Goal: Task Accomplishment & Management: Manage account settings

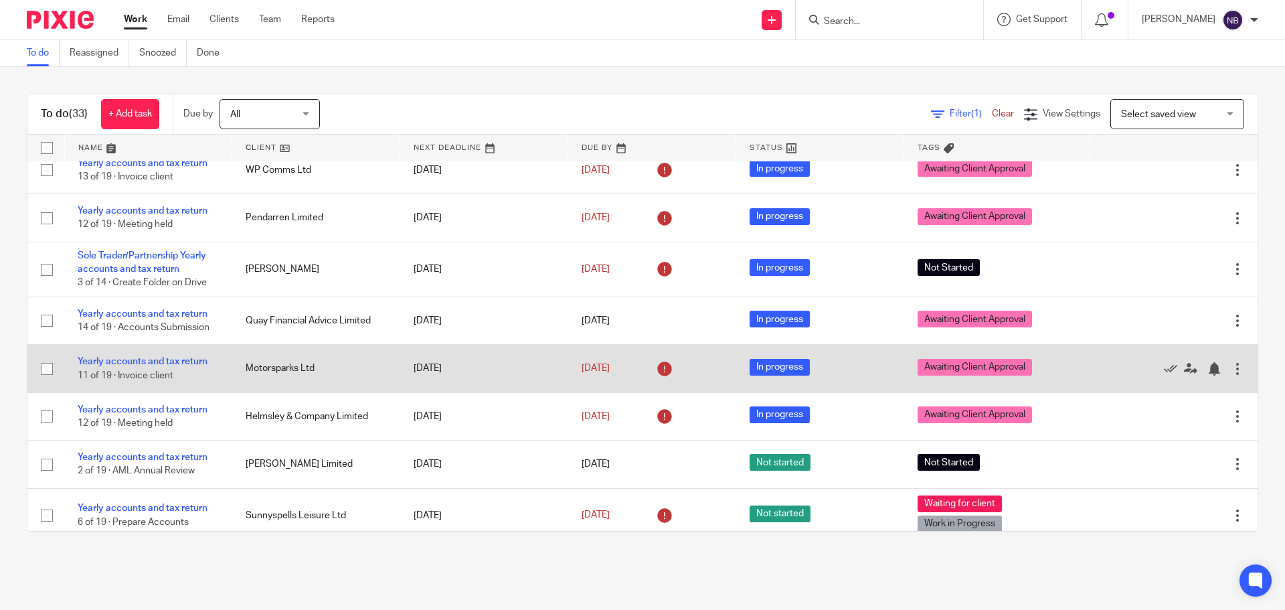
scroll to position [698, 0]
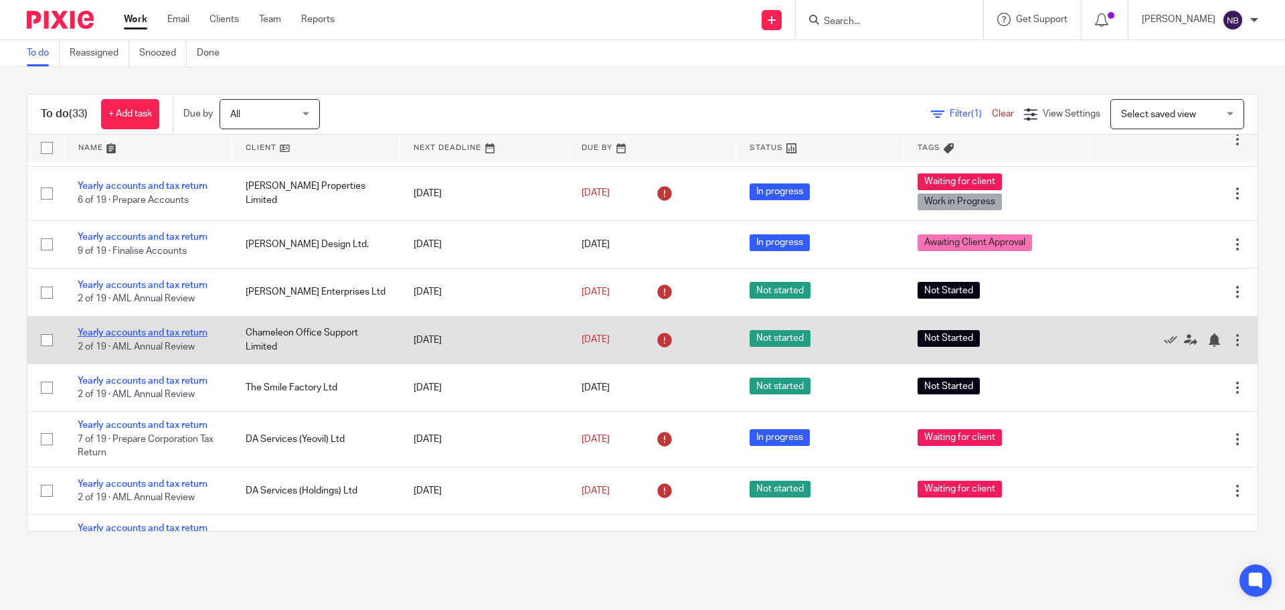
click at [185, 329] on link "Yearly accounts and tax return" at bounding box center [143, 332] width 130 height 9
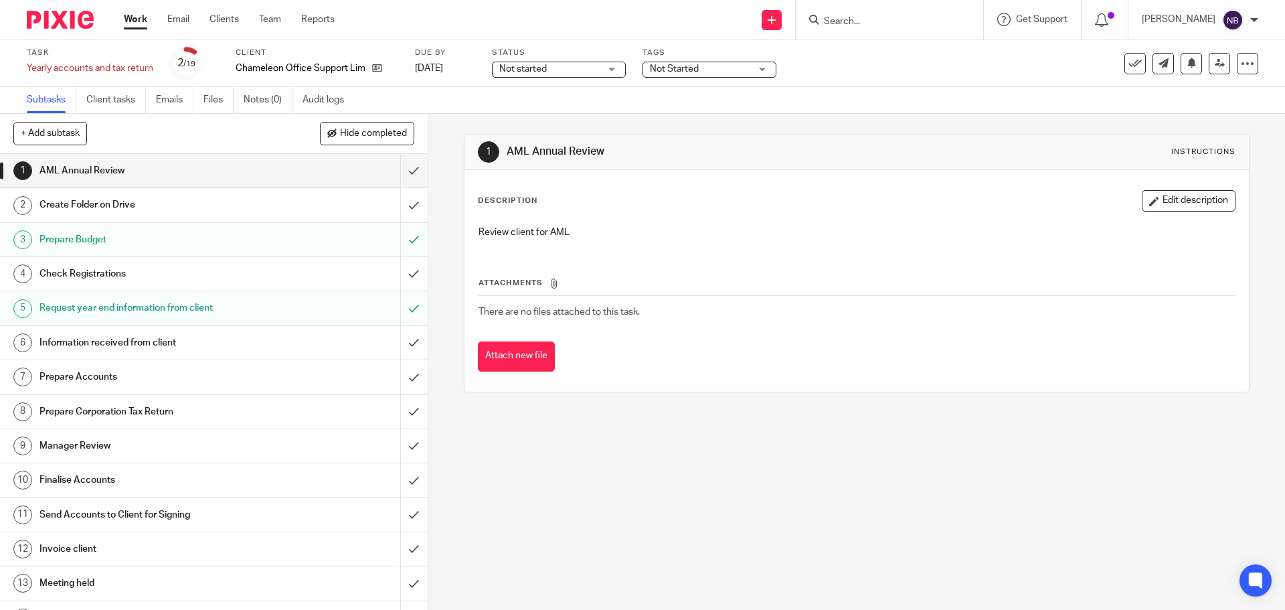
click at [701, 73] on span "Not Started" at bounding box center [700, 69] width 100 height 14
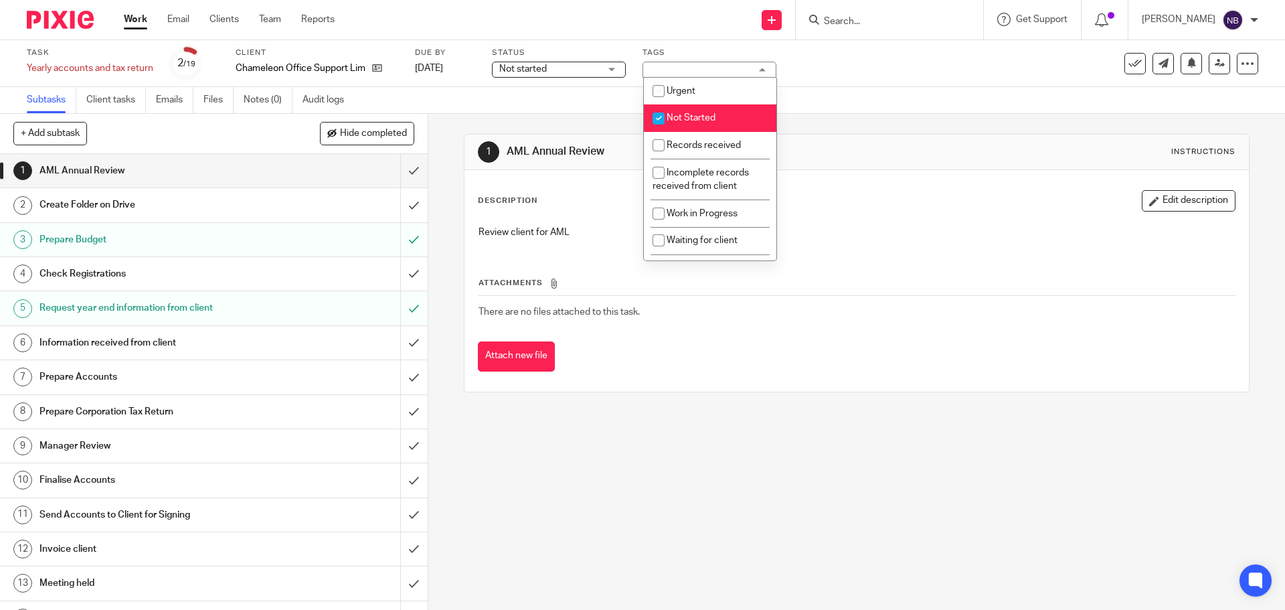
click at [663, 114] on input "checkbox" at bounding box center [658, 118] width 25 height 25
checkbox input "false"
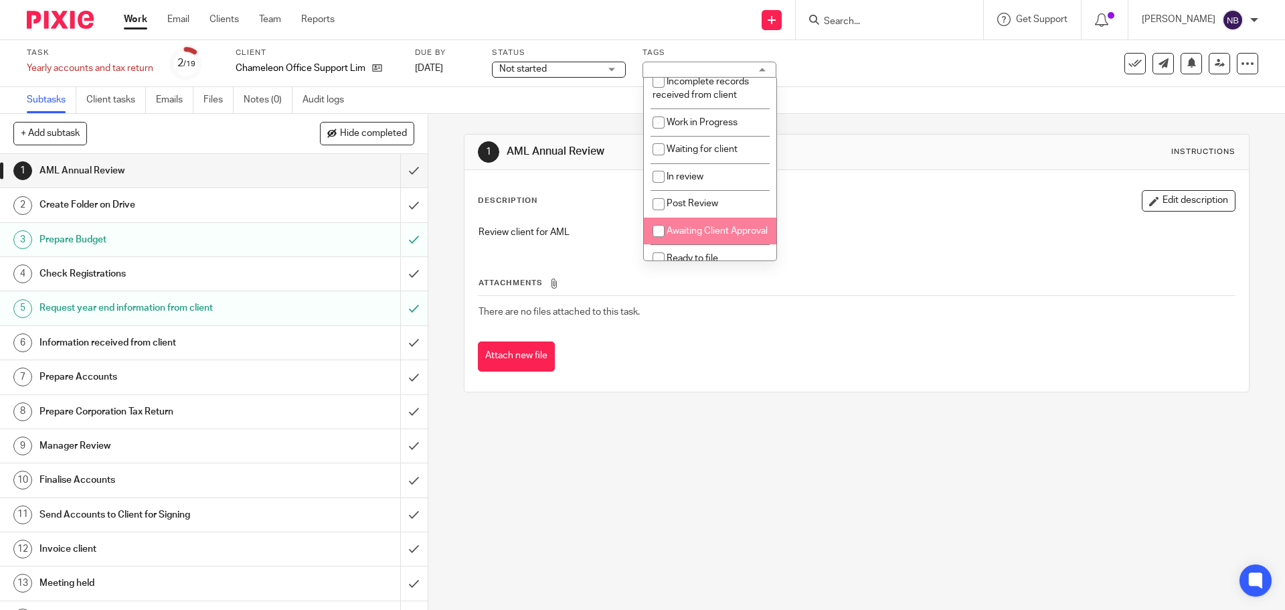
scroll to position [143, 0]
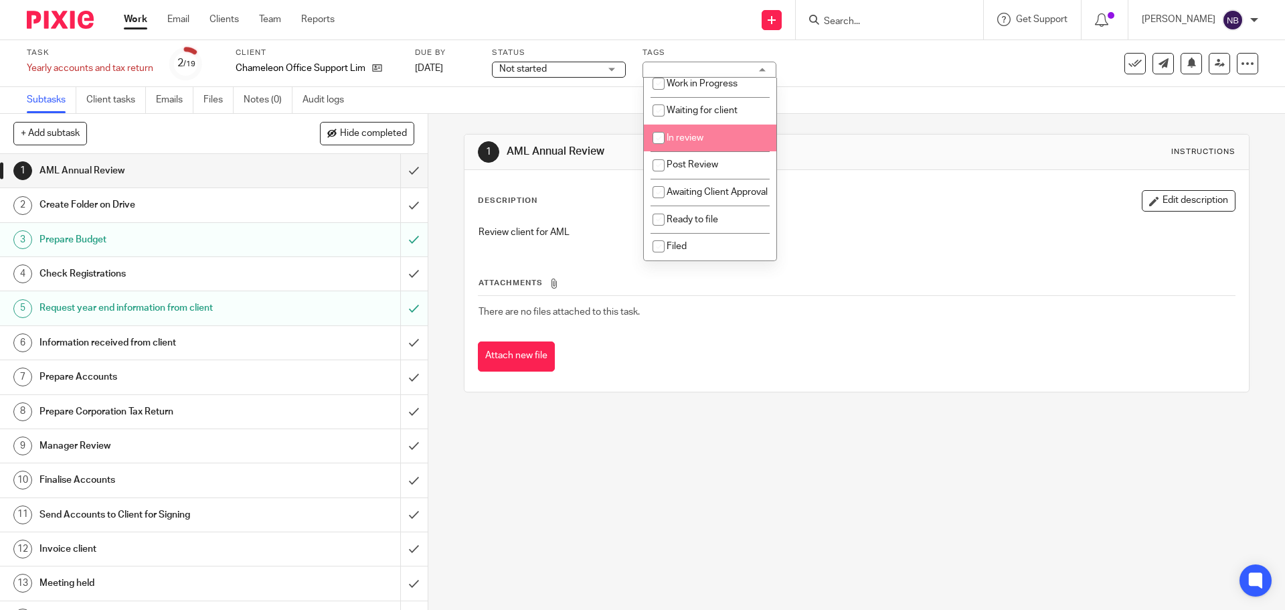
click at [659, 125] on input "checkbox" at bounding box center [658, 137] width 25 height 25
checkbox input "true"
click at [403, 171] on input "submit" at bounding box center [214, 170] width 428 height 33
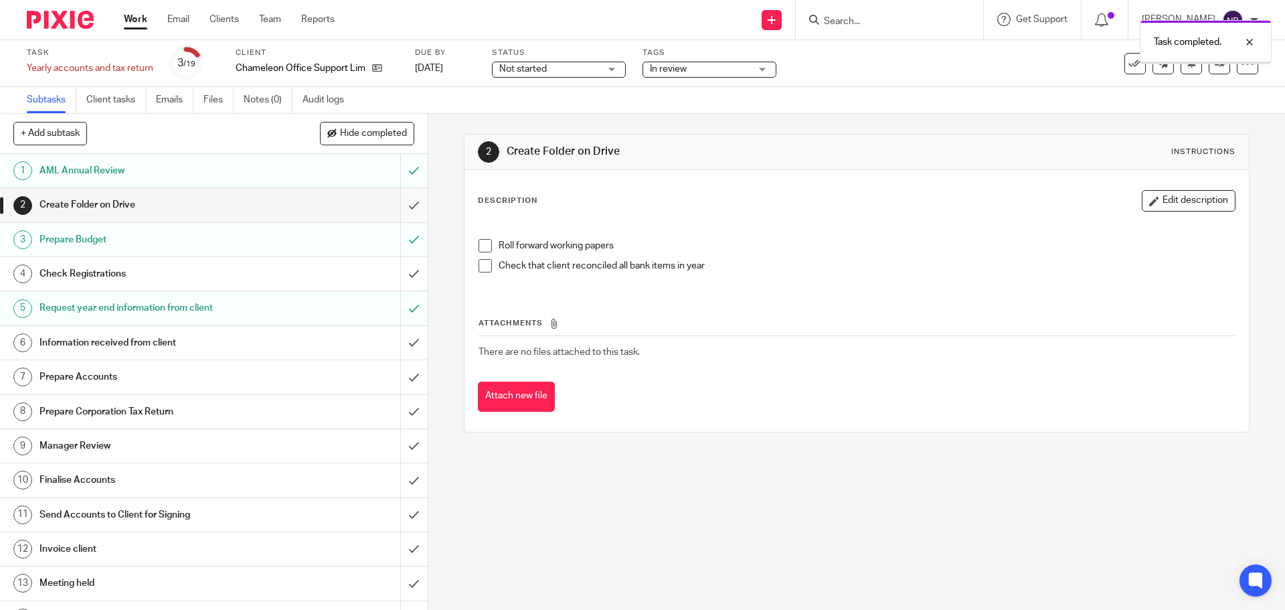
click at [396, 201] on input "submit" at bounding box center [214, 204] width 428 height 33
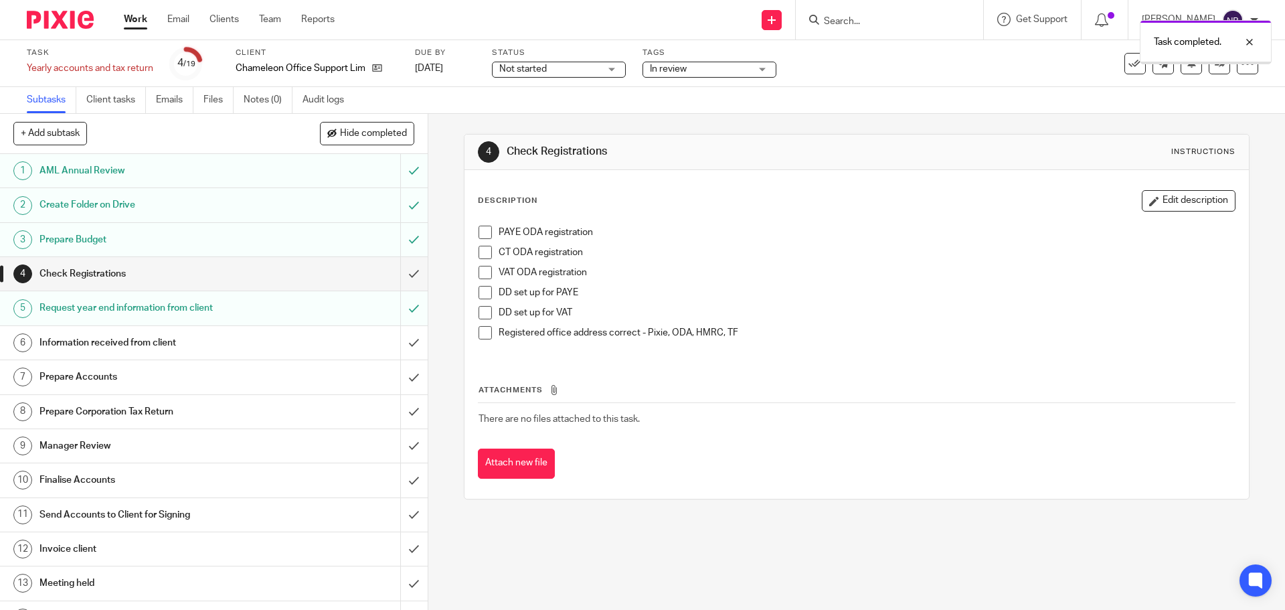
click at [397, 272] on input "submit" at bounding box center [214, 273] width 428 height 33
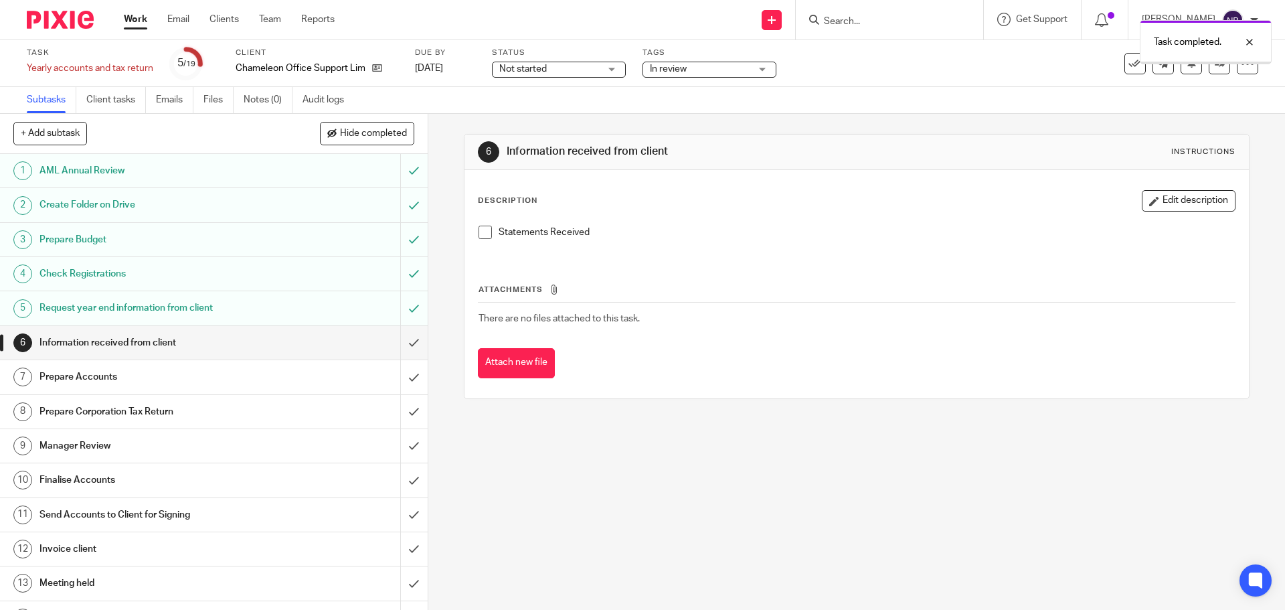
click at [481, 228] on span at bounding box center [485, 232] width 13 height 13
click at [404, 336] on input "submit" at bounding box center [214, 342] width 428 height 33
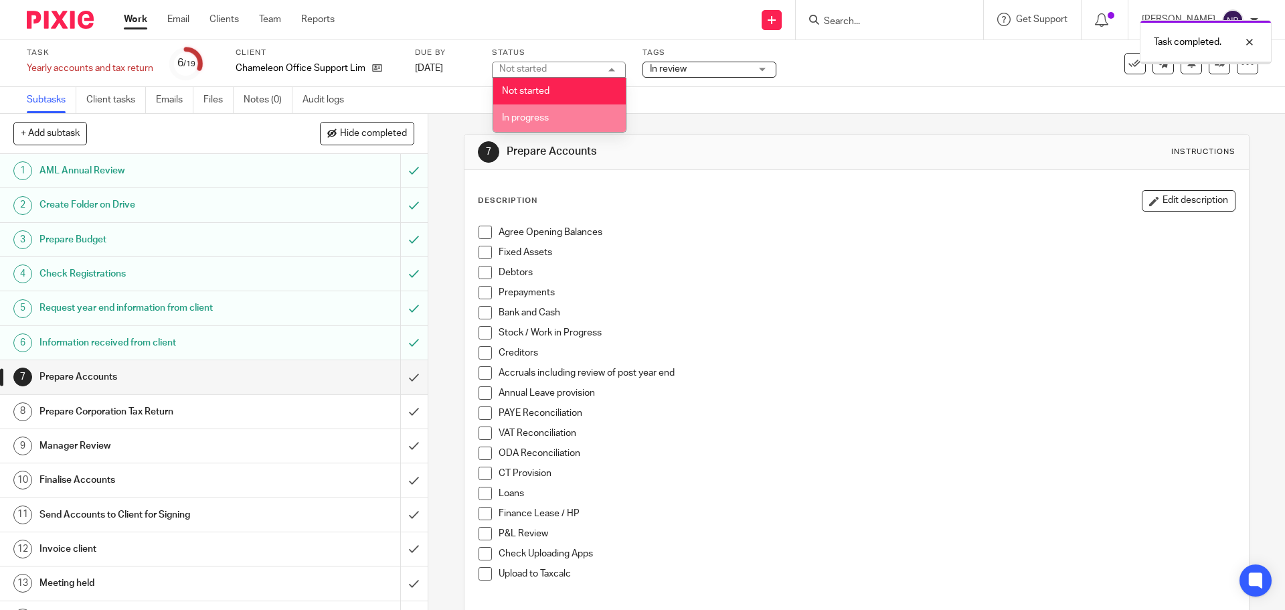
click at [538, 114] on span "In progress" at bounding box center [525, 117] width 47 height 9
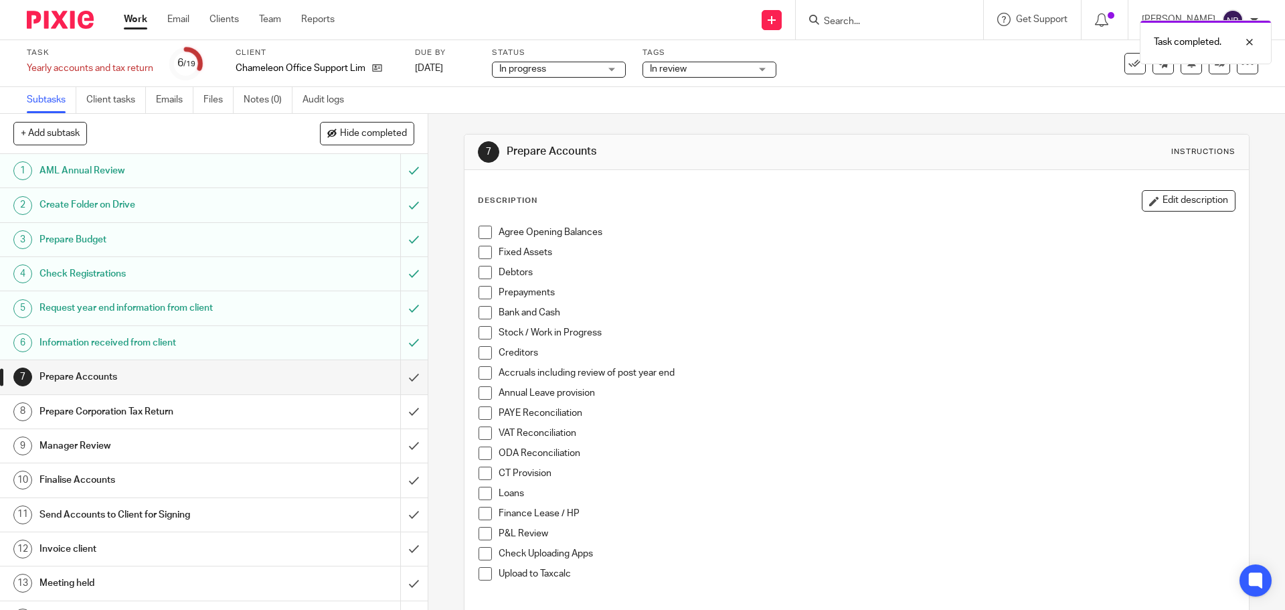
click at [485, 232] on span at bounding box center [485, 232] width 13 height 13
click at [480, 256] on span at bounding box center [485, 252] width 13 height 13
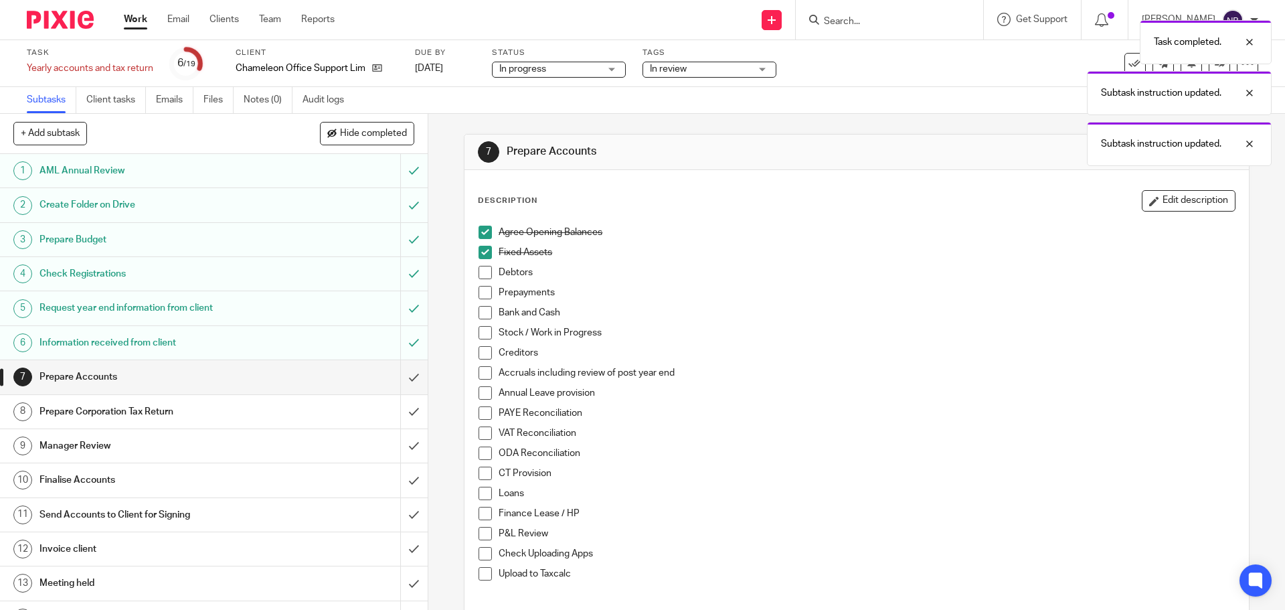
click at [479, 275] on span at bounding box center [485, 272] width 13 height 13
click at [479, 307] on span at bounding box center [485, 312] width 13 height 13
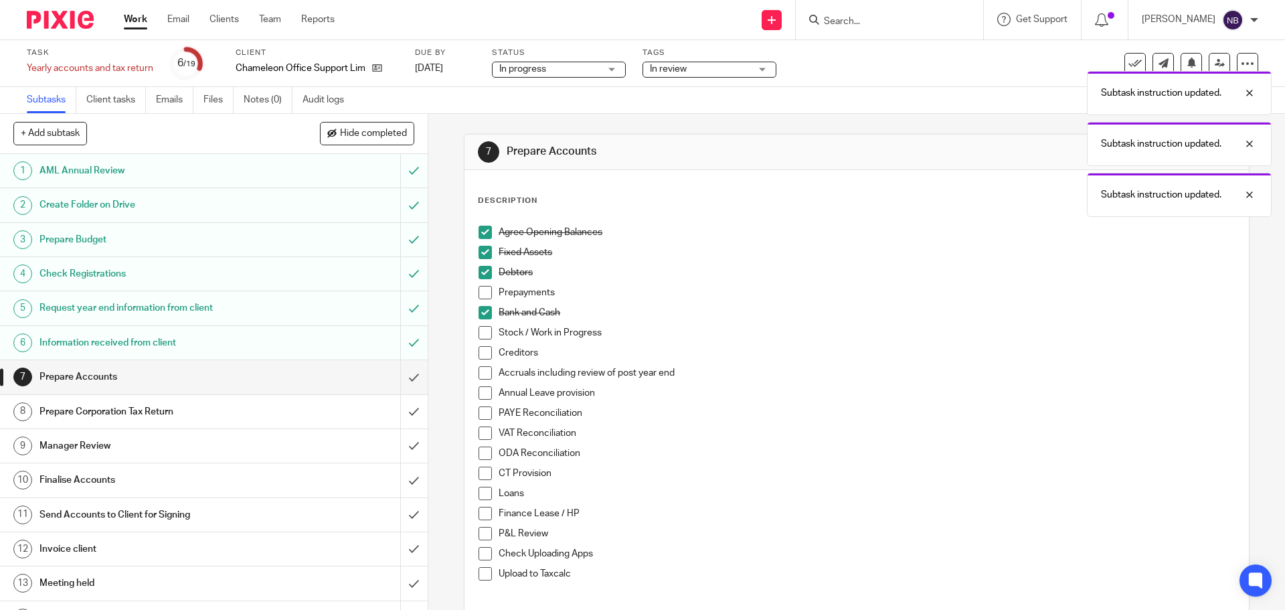
click at [480, 474] on span at bounding box center [485, 473] width 13 height 13
drag, startPoint x: 479, startPoint y: 493, endPoint x: 481, endPoint y: 509, distance: 16.2
click at [480, 493] on span at bounding box center [485, 493] width 13 height 13
click at [482, 529] on span at bounding box center [485, 533] width 13 height 13
click at [481, 575] on span at bounding box center [485, 573] width 13 height 13
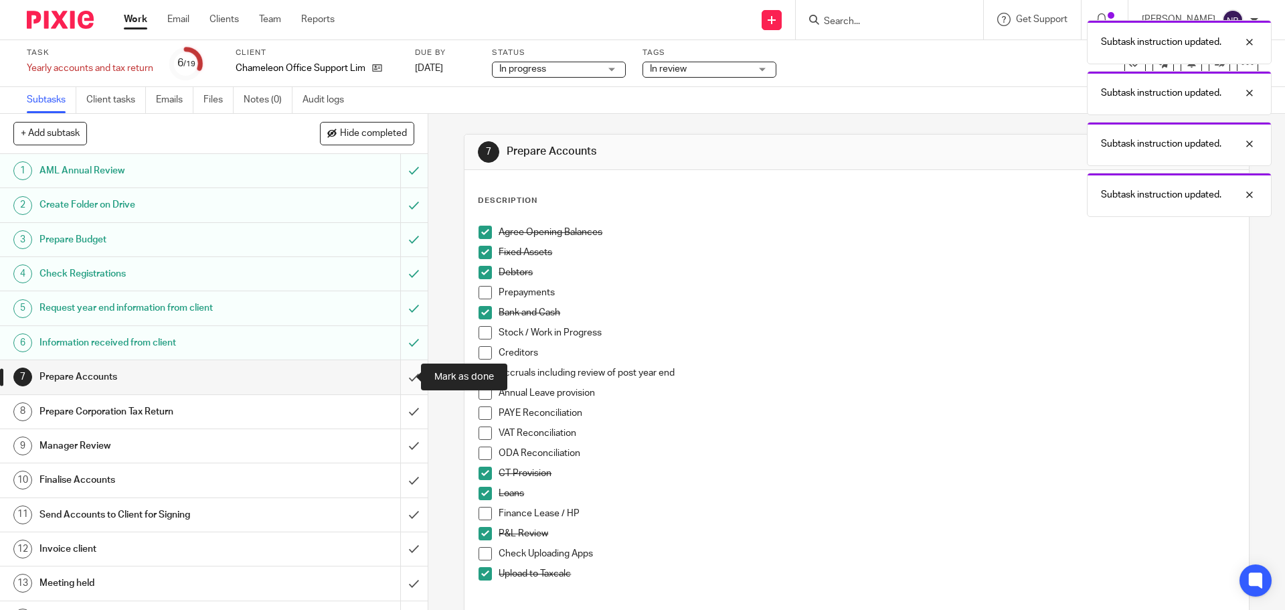
click at [398, 374] on input "submit" at bounding box center [214, 376] width 428 height 33
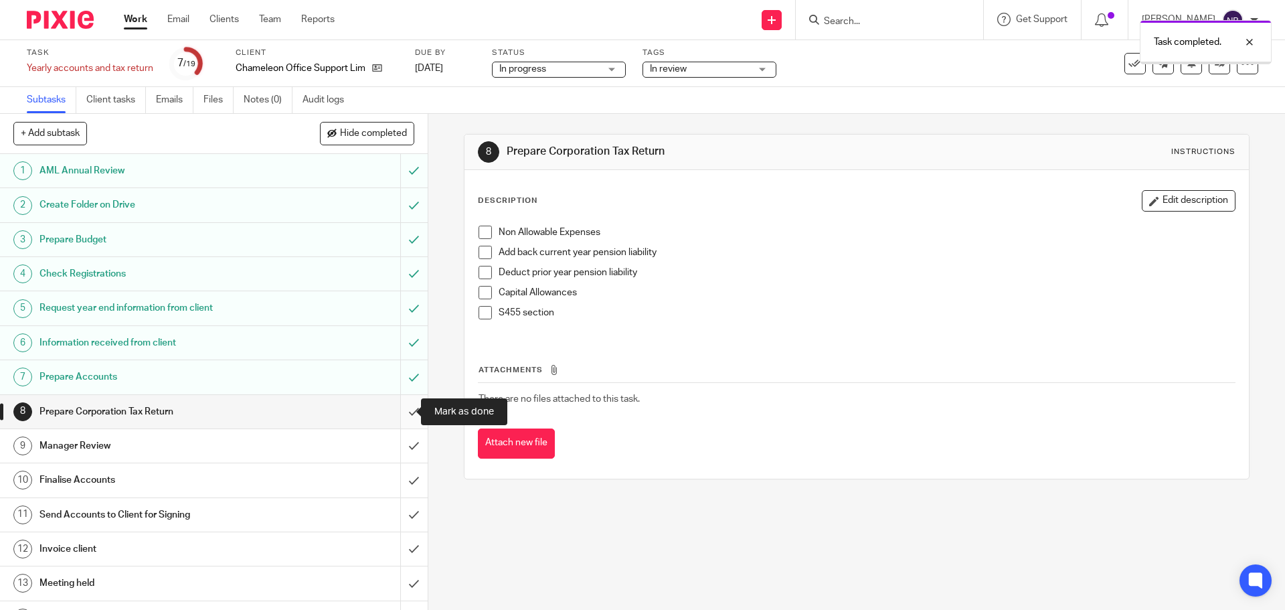
click at [399, 407] on input "submit" at bounding box center [214, 411] width 428 height 33
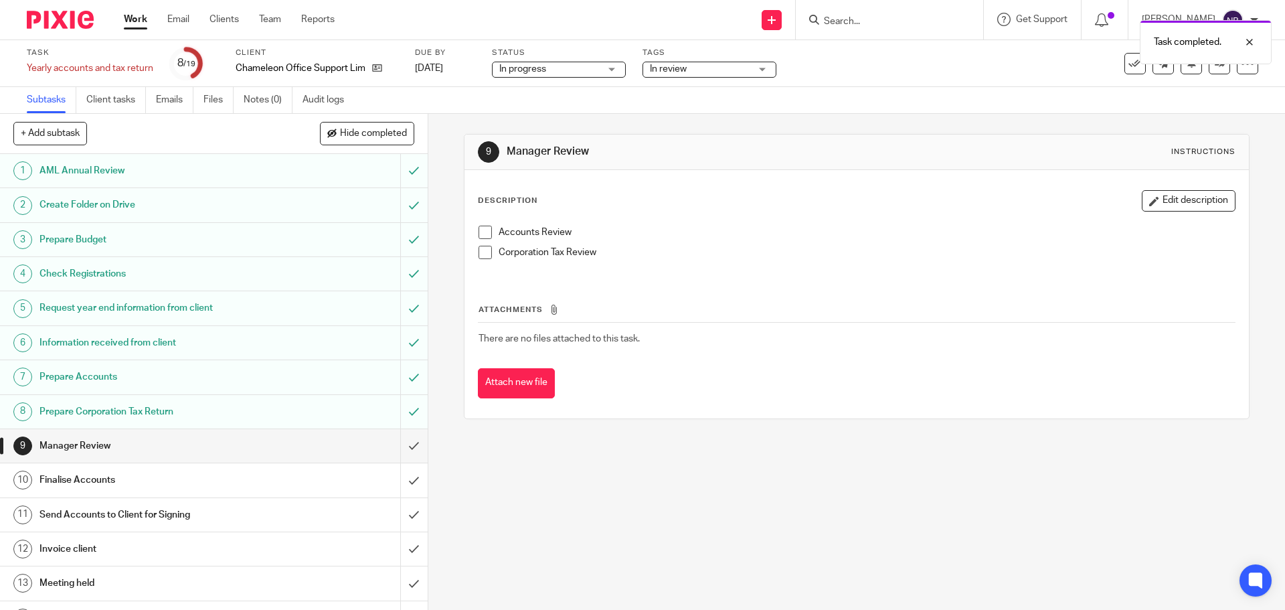
click at [144, 18] on link "Work" at bounding box center [135, 19] width 23 height 13
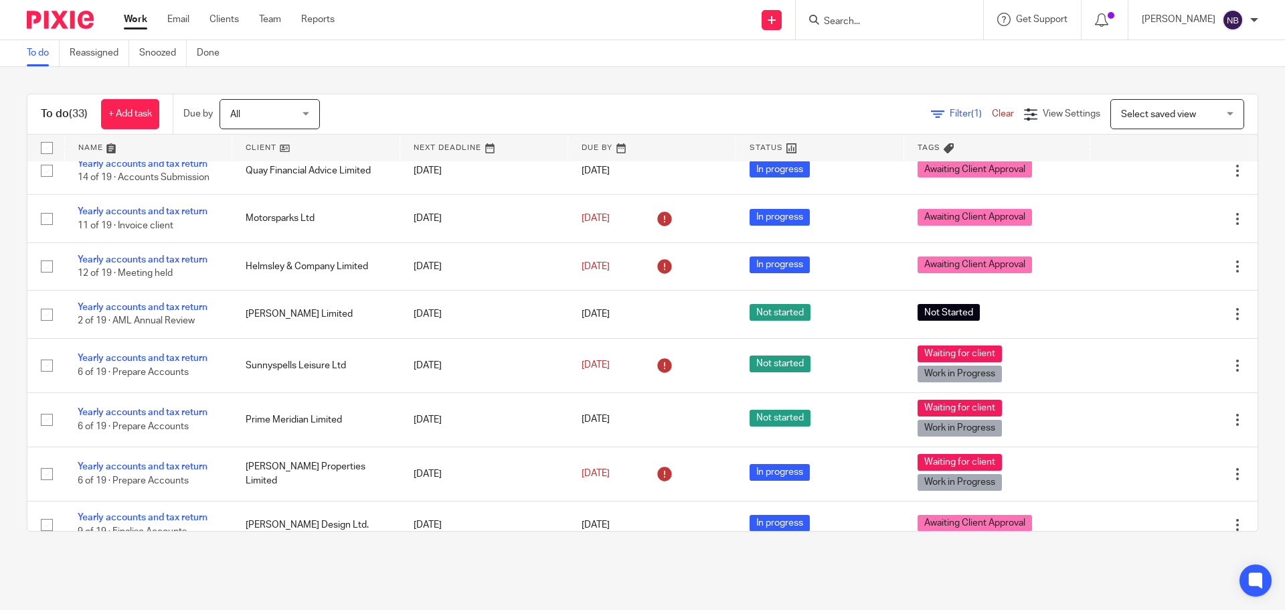
scroll to position [469, 0]
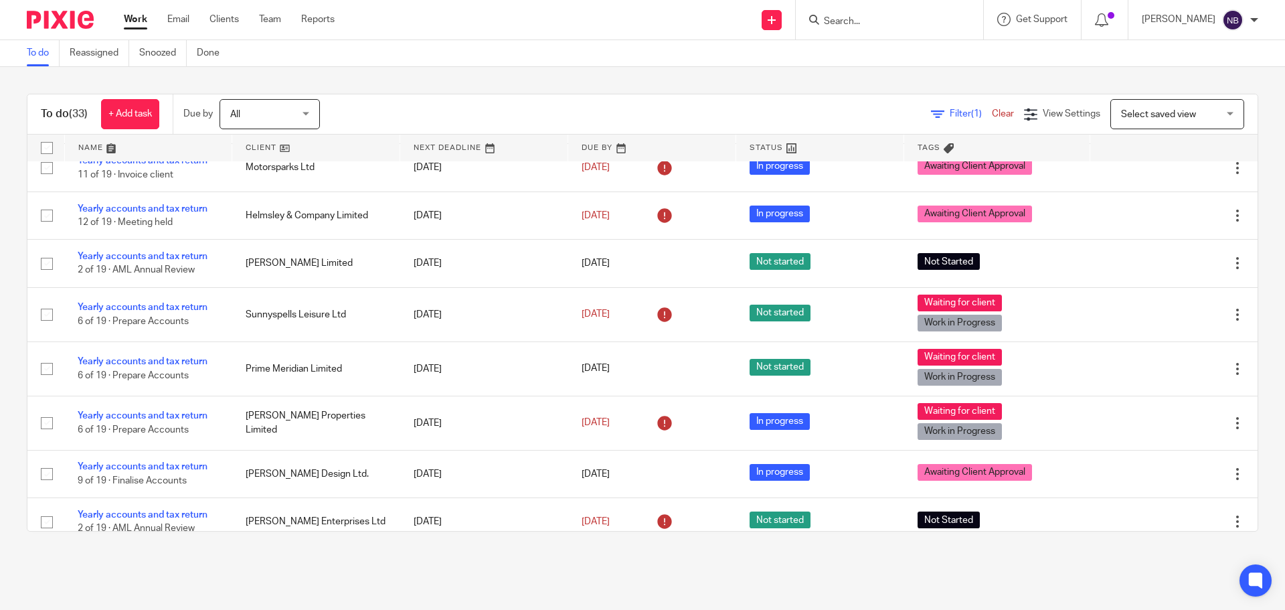
click at [869, 24] on input "Search" at bounding box center [883, 22] width 120 height 12
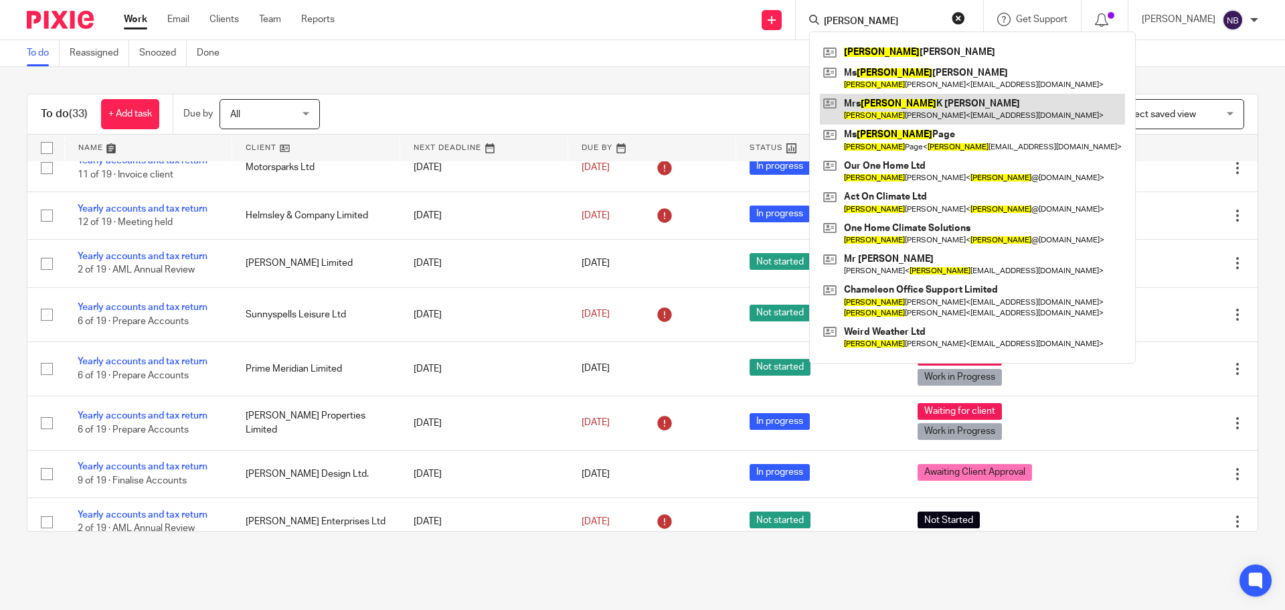
type input "[PERSON_NAME]"
click at [954, 109] on link at bounding box center [972, 109] width 305 height 31
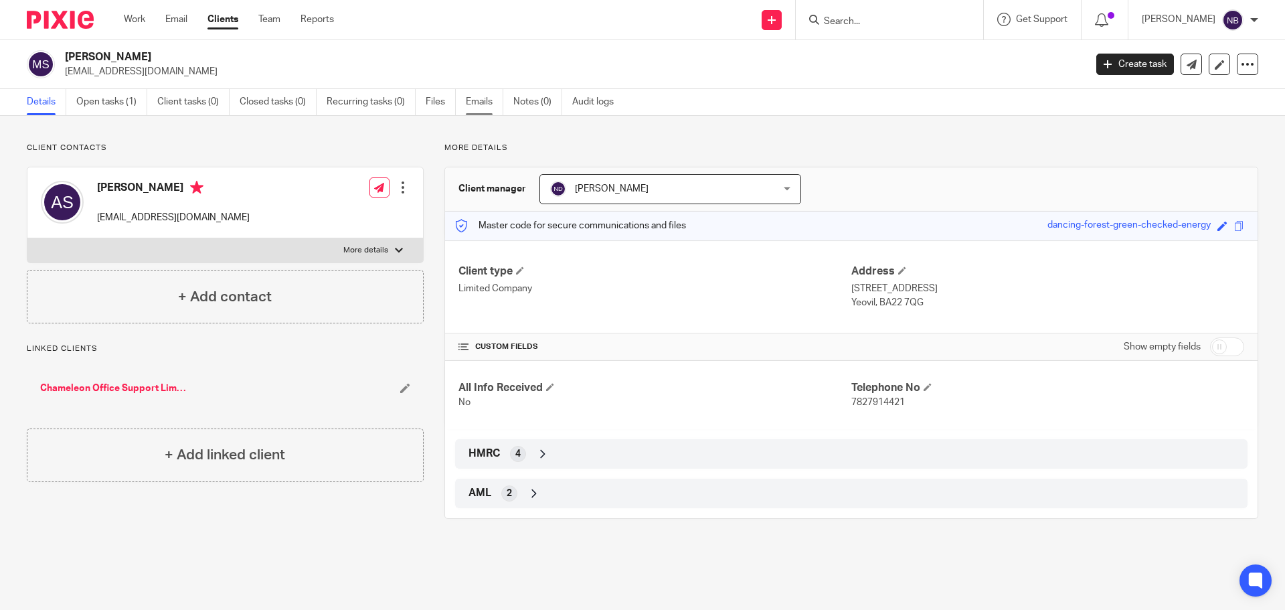
click at [477, 102] on link "Emails" at bounding box center [484, 102] width 37 height 26
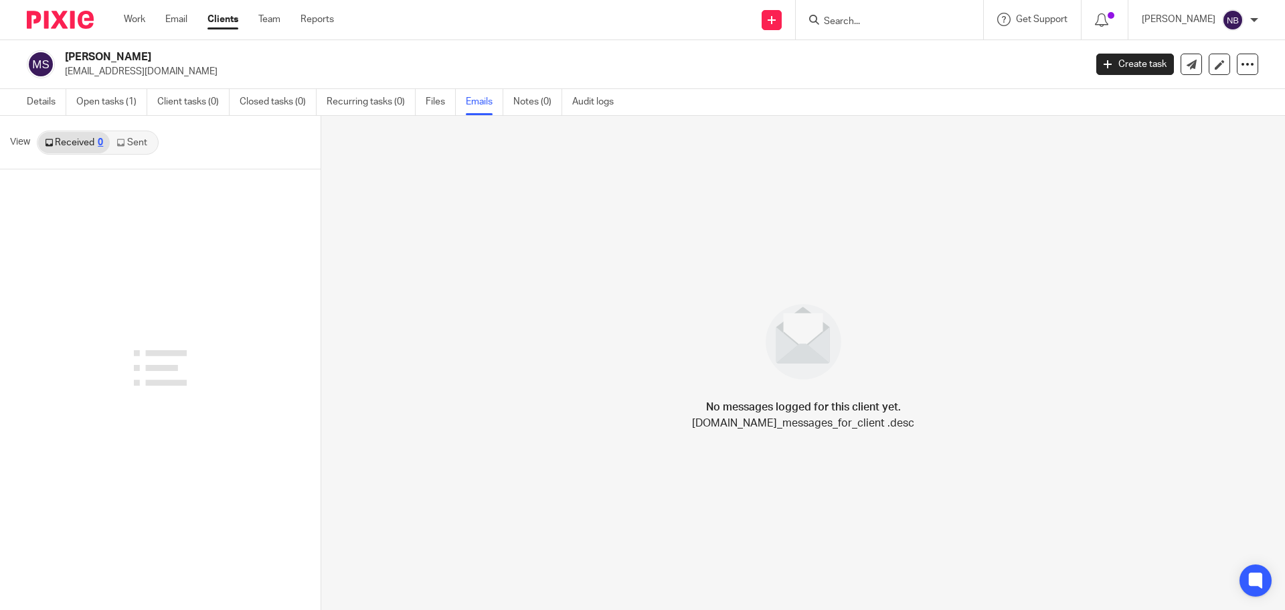
click at [143, 141] on link "Sent" at bounding box center [133, 142] width 47 height 21
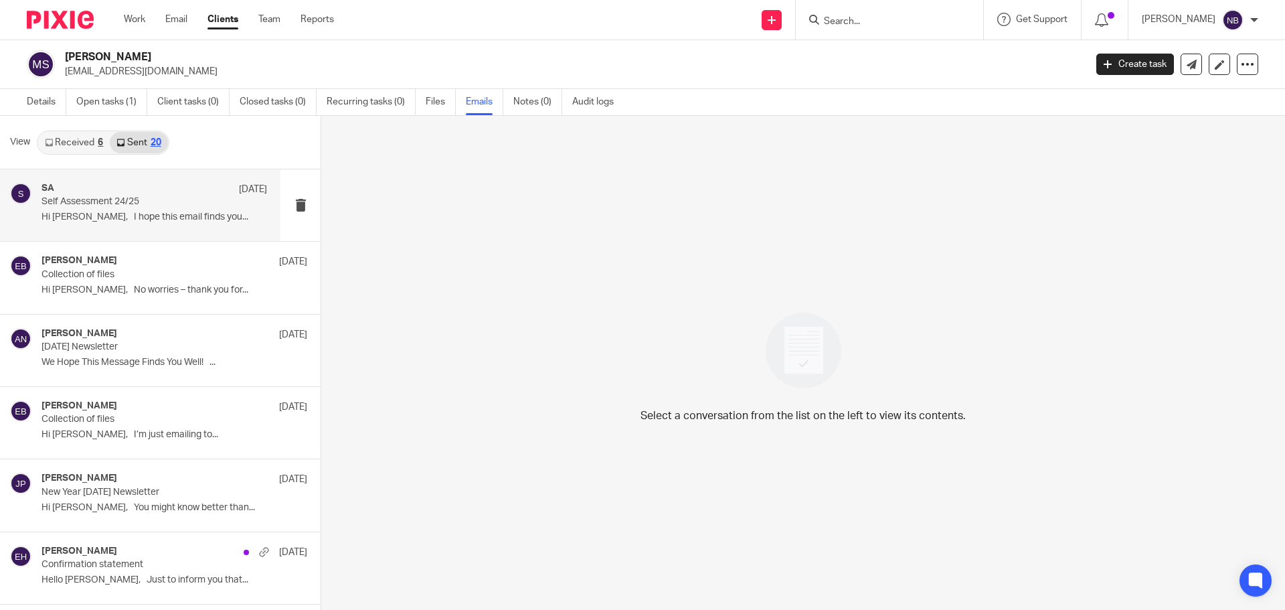
click at [177, 198] on p "Self Assessment 24/25" at bounding box center [131, 201] width 181 height 11
